Goal: Task Accomplishment & Management: Manage account settings

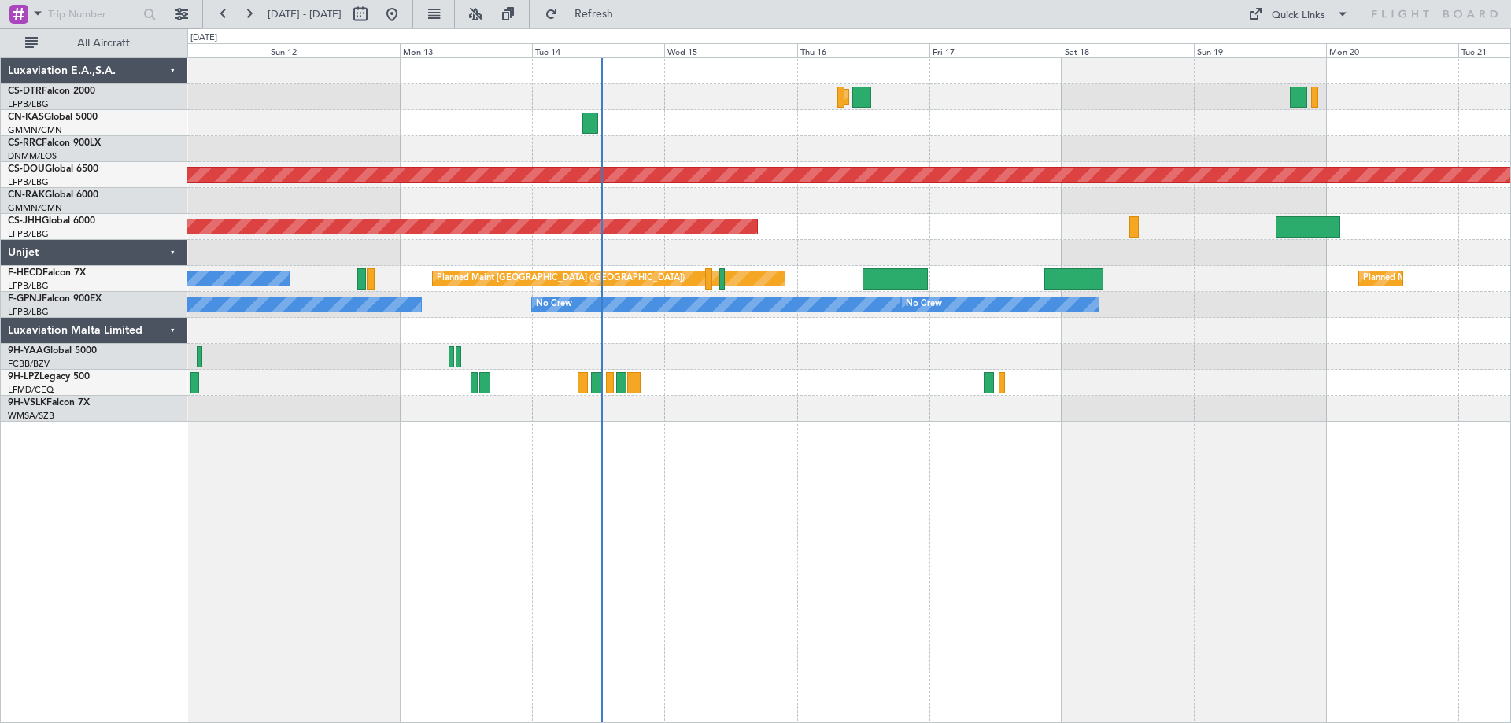
click at [887, 393] on div "No Crew" at bounding box center [848, 383] width 1323 height 26
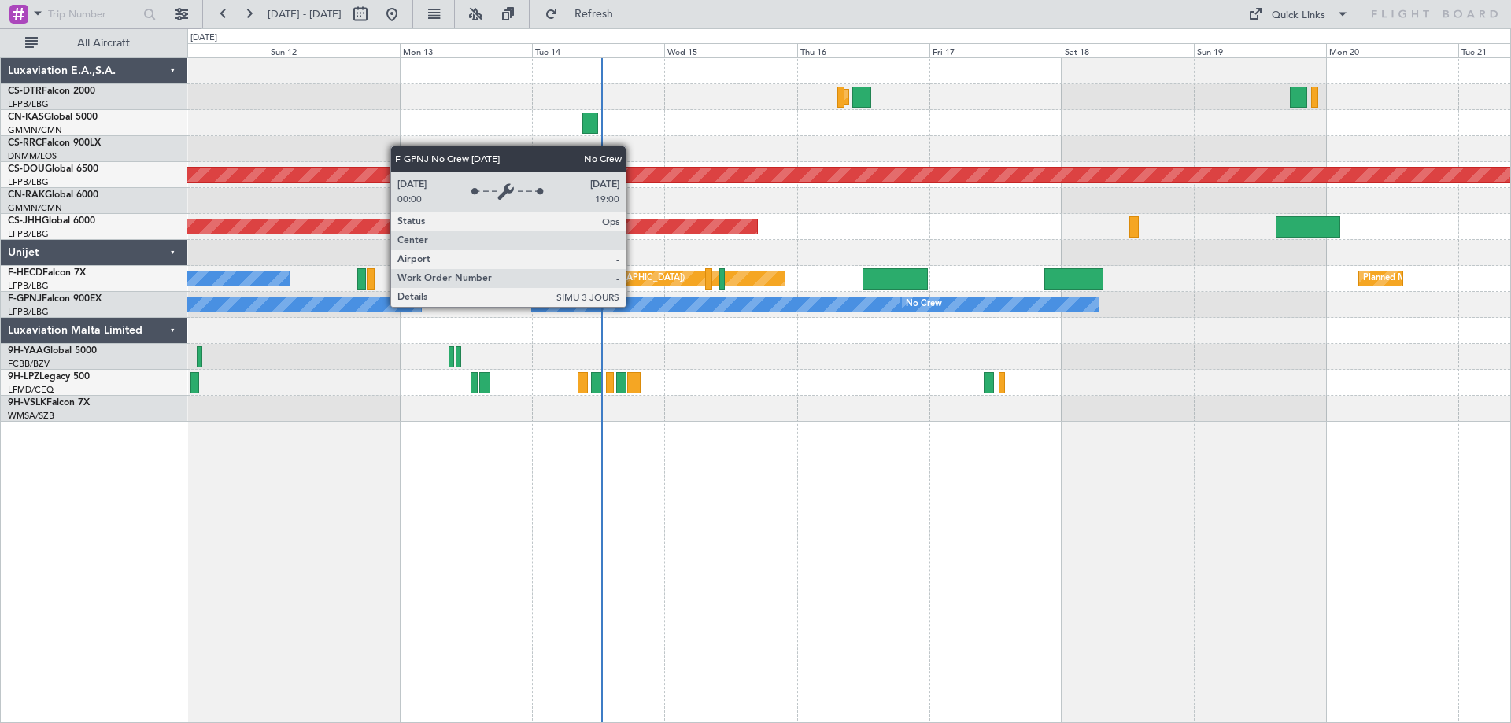
click at [633, 306] on div "No Crew" at bounding box center [716, 304] width 368 height 14
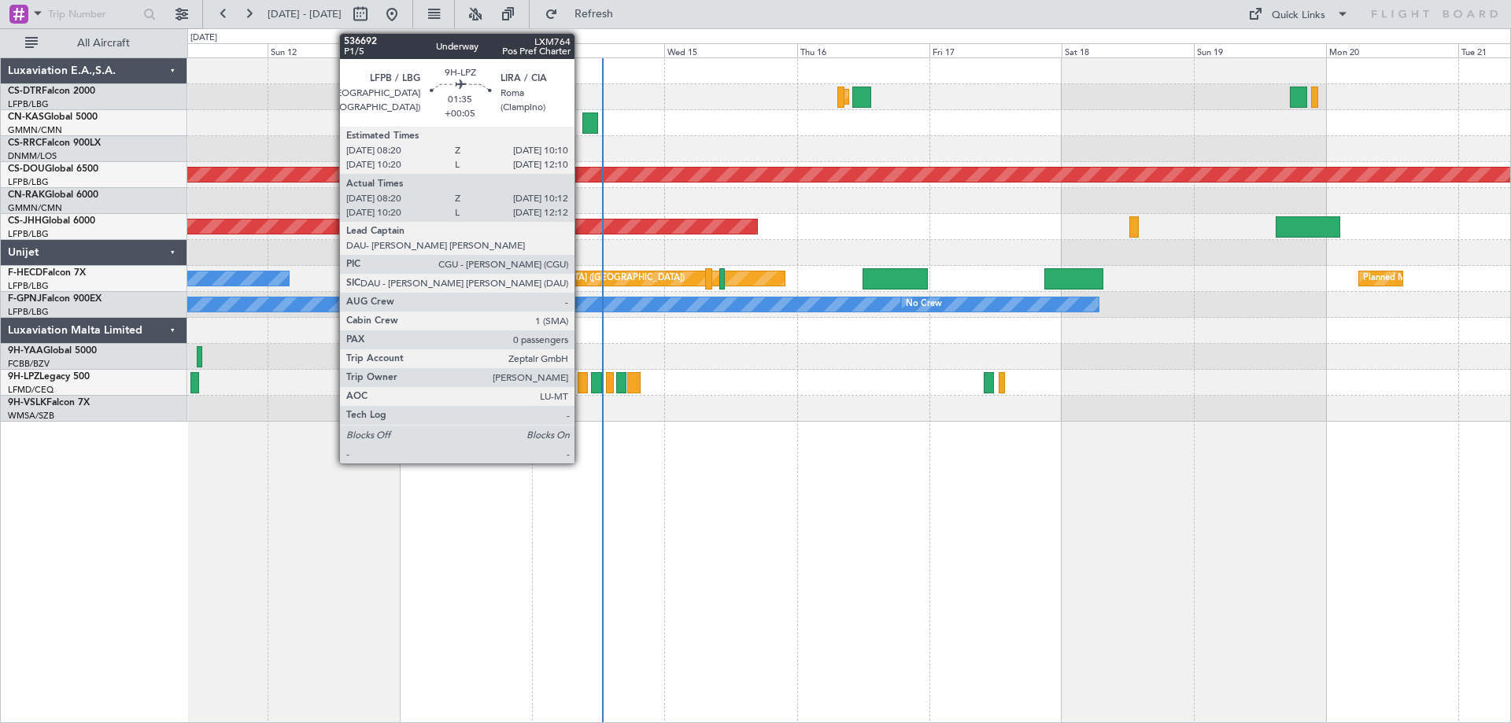
click at [582, 390] on div at bounding box center [583, 382] width 11 height 21
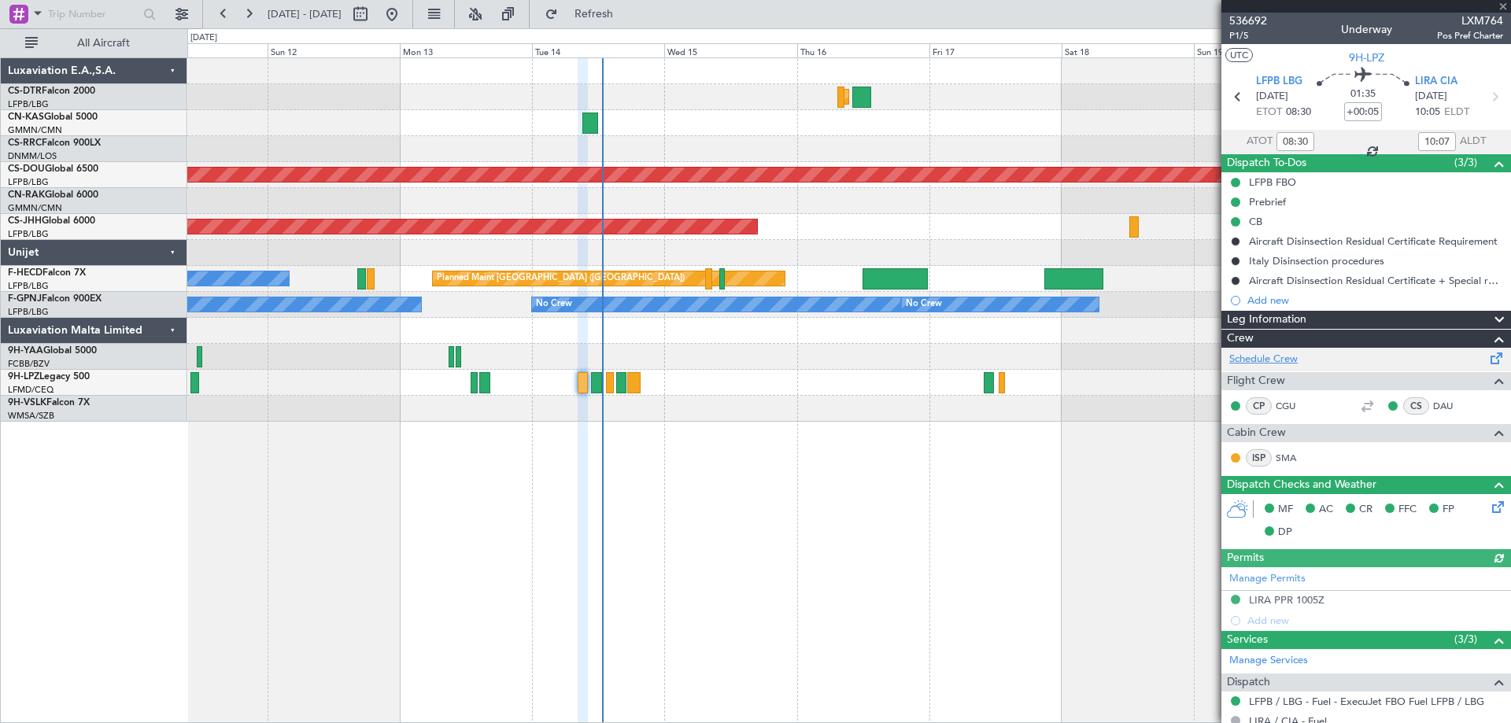
click at [1265, 356] on link "Schedule Crew" at bounding box center [1263, 360] width 68 height 16
click at [1510, 6] on span at bounding box center [1503, 7] width 16 height 14
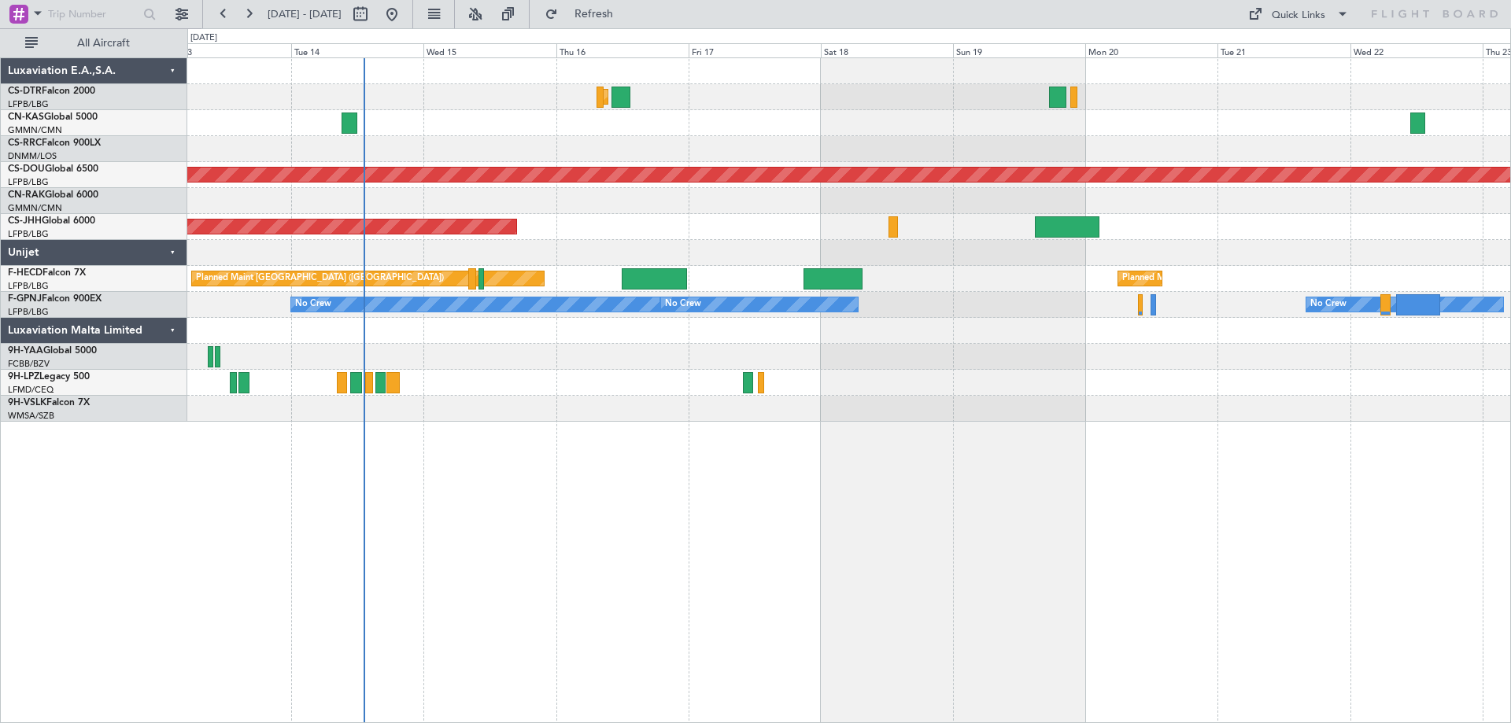
click at [970, 357] on div "Planned Maint Sofia Planned Maint London (Biggin Hill) Planned Maint Paris (Le …" at bounding box center [848, 240] width 1323 height 364
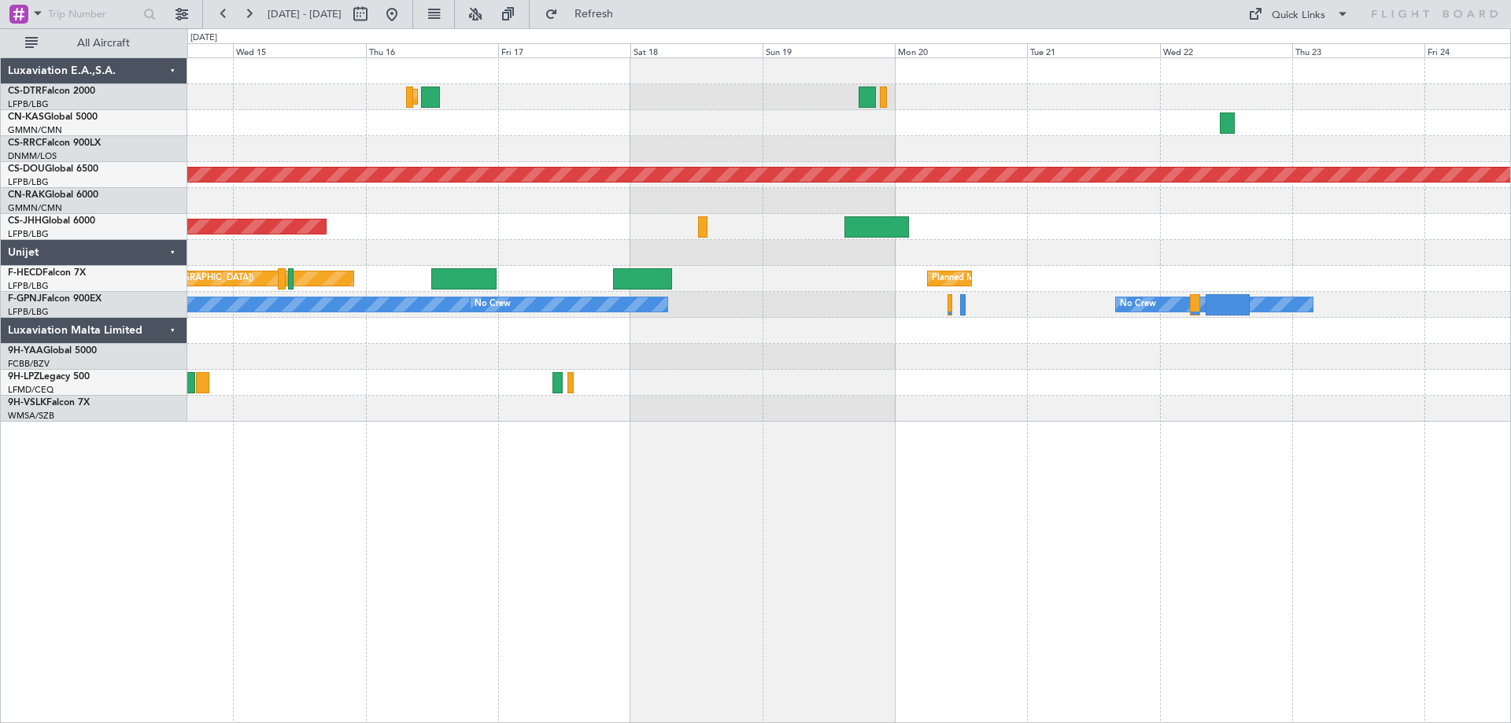
click at [900, 363] on div "Planned Maint Sofia Planned Maint London (Biggin Hill) Planned Maint Paris (Le …" at bounding box center [848, 240] width 1323 height 364
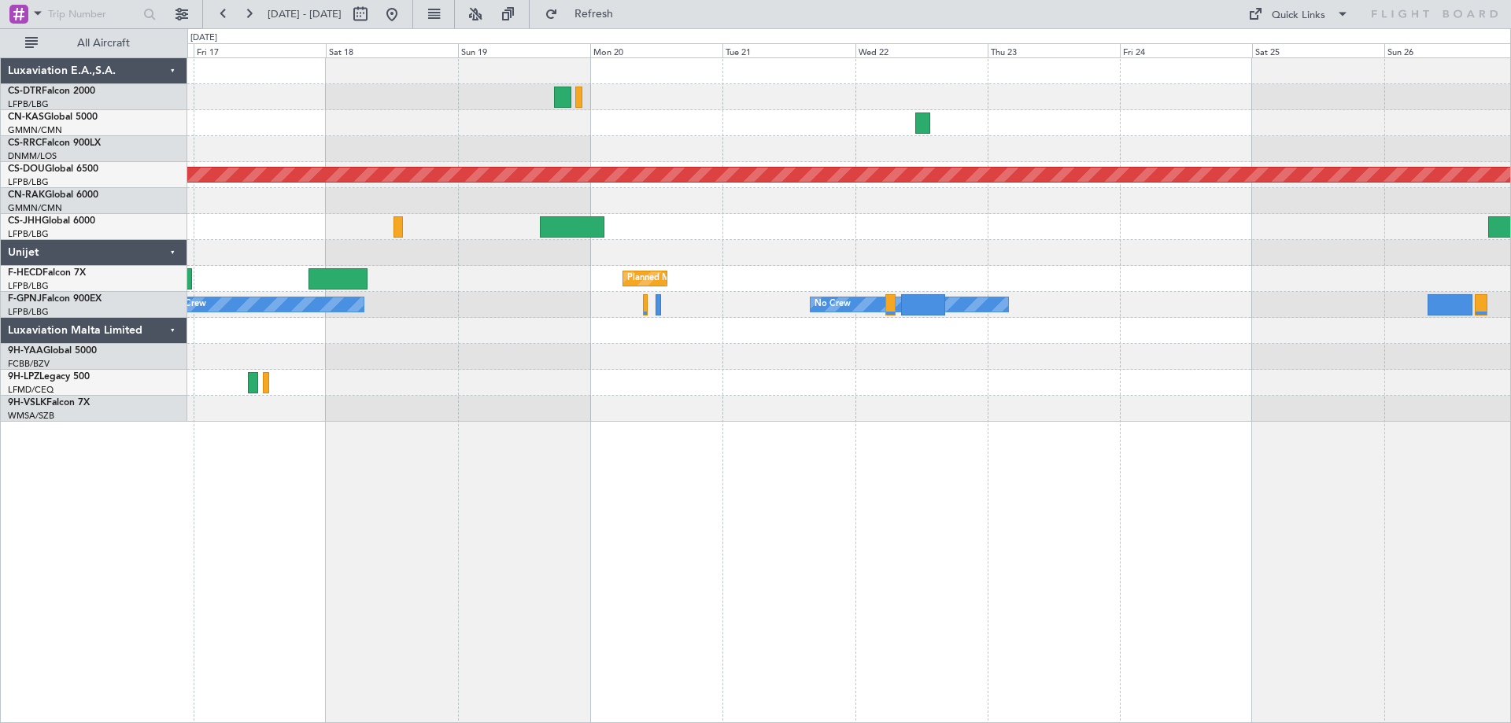
click at [1004, 335] on div at bounding box center [848, 331] width 1323 height 26
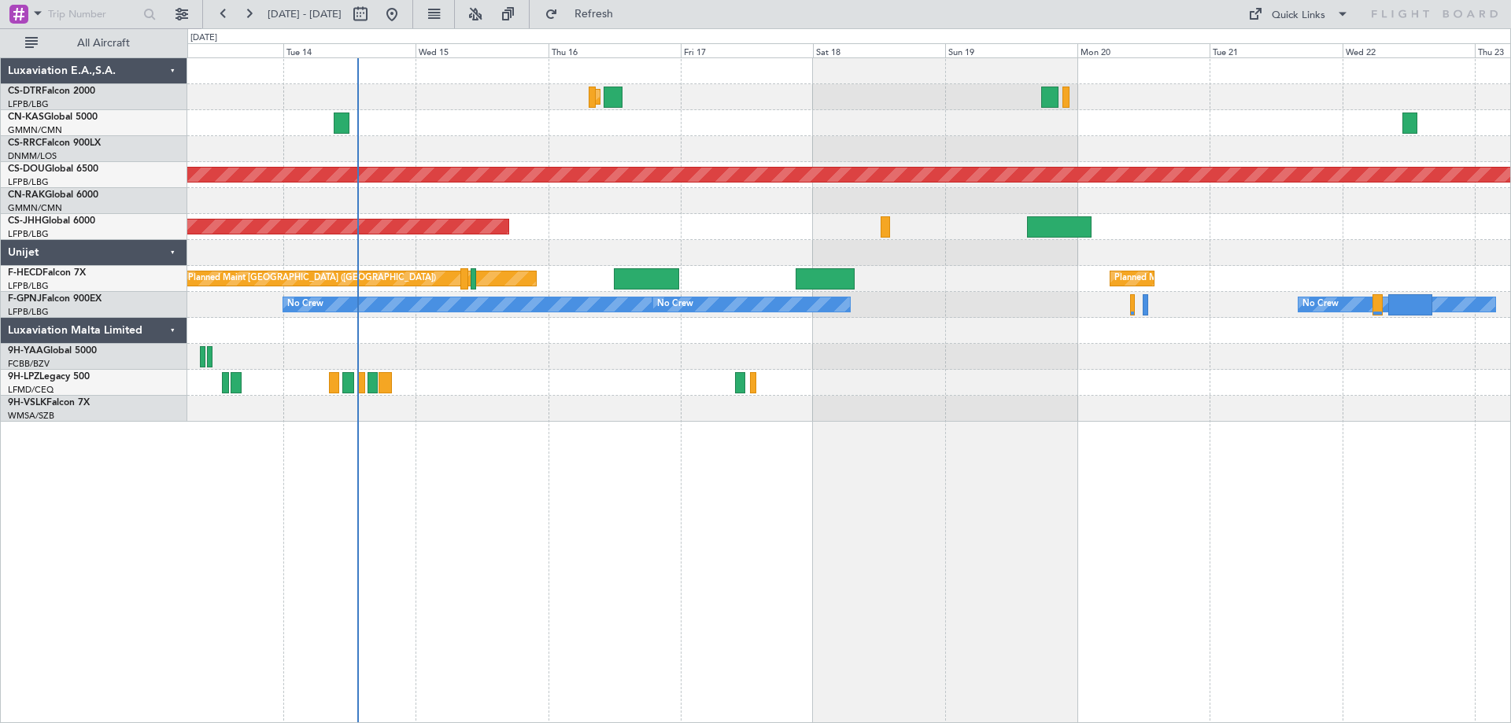
click at [1016, 388] on div "Planned Maint Sofia Planned Maint London (Biggin Hill) Planned Maint Paris (Le …" at bounding box center [848, 240] width 1323 height 364
